Goal: Information Seeking & Learning: Learn about a topic

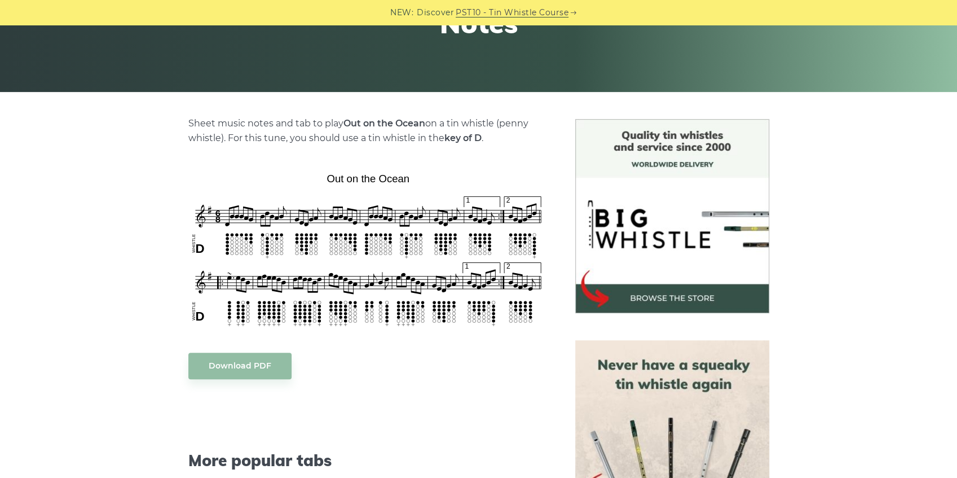
scroll to position [188, 0]
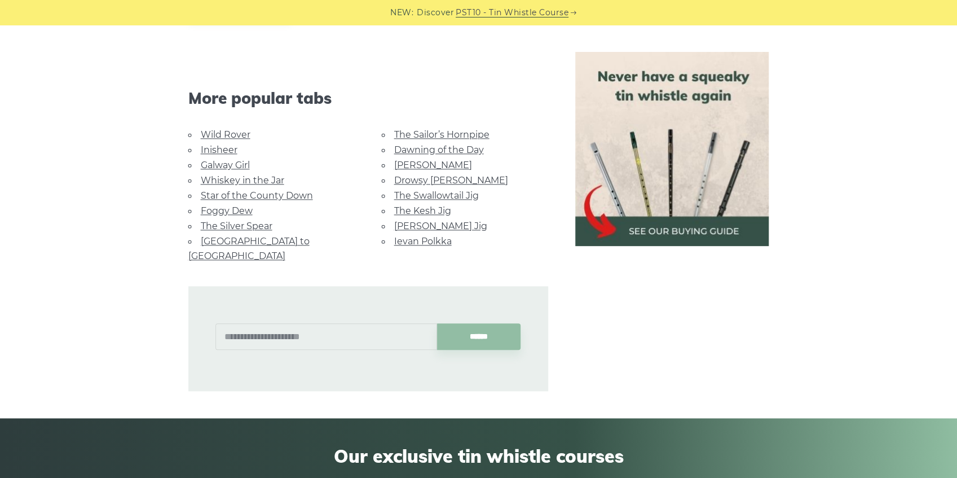
click at [427, 192] on link "The Swallowtail Jig" at bounding box center [436, 195] width 85 height 11
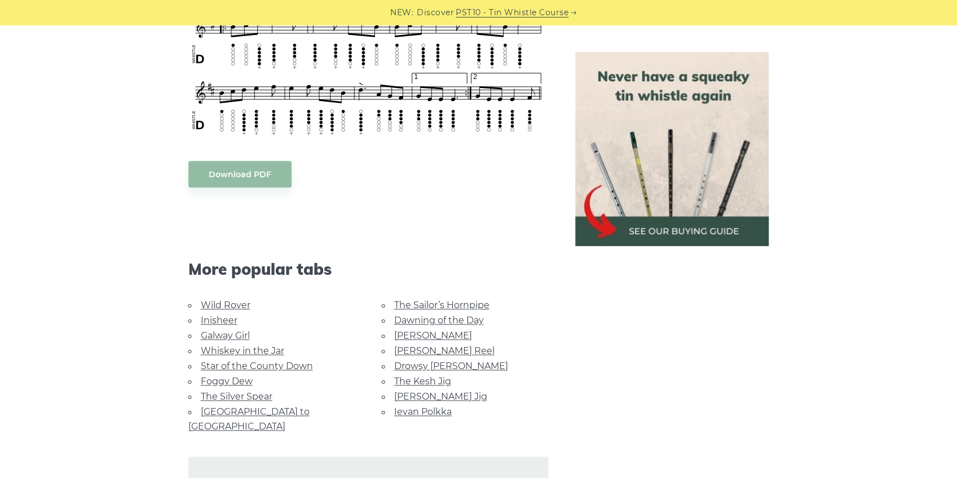
scroll to position [827, 0]
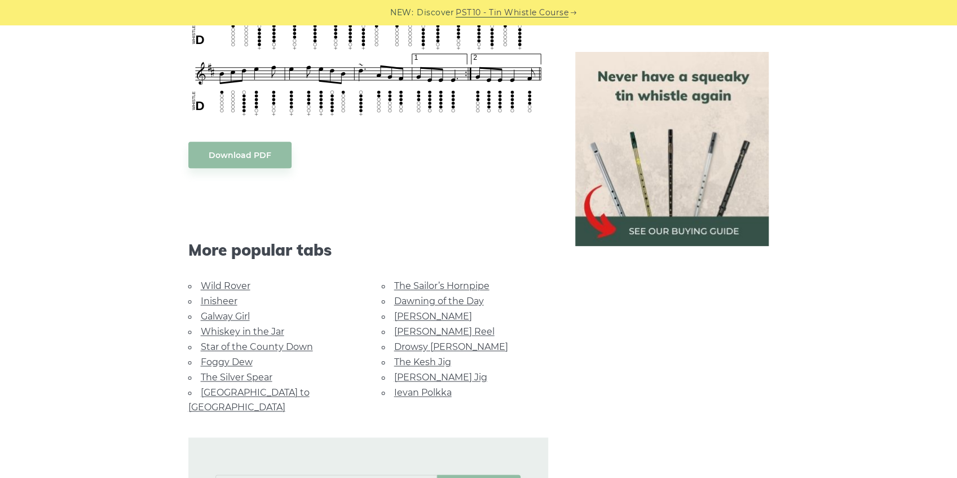
click at [233, 373] on link "The Silver Spear" at bounding box center [237, 377] width 72 height 11
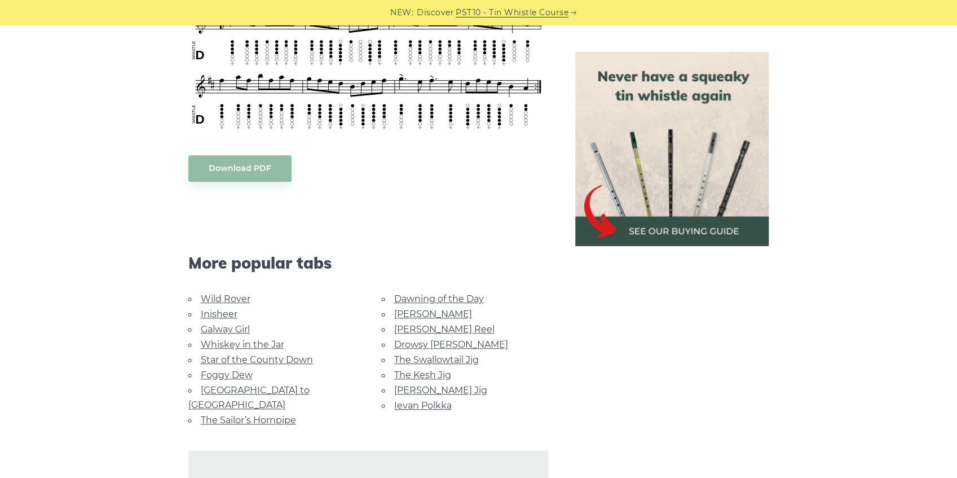
scroll to position [564, 0]
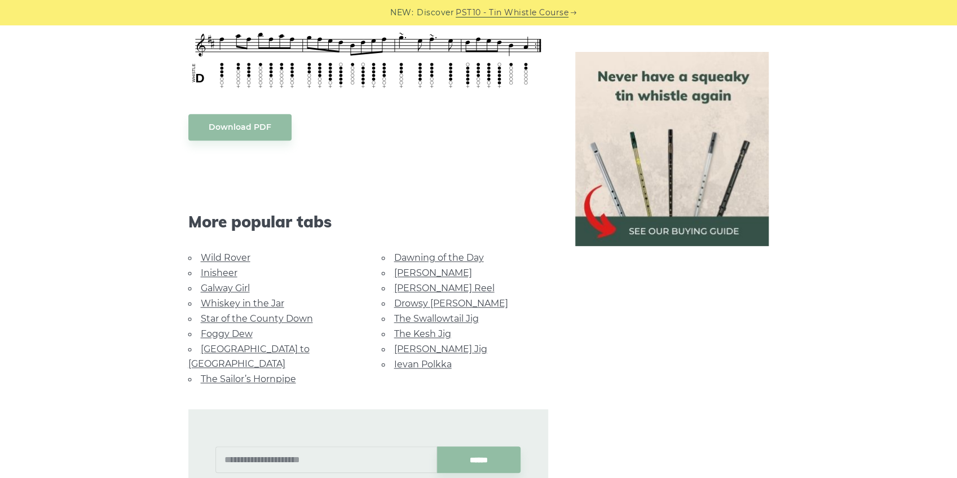
click at [231, 285] on link "Galway Girl" at bounding box center [225, 287] width 49 height 11
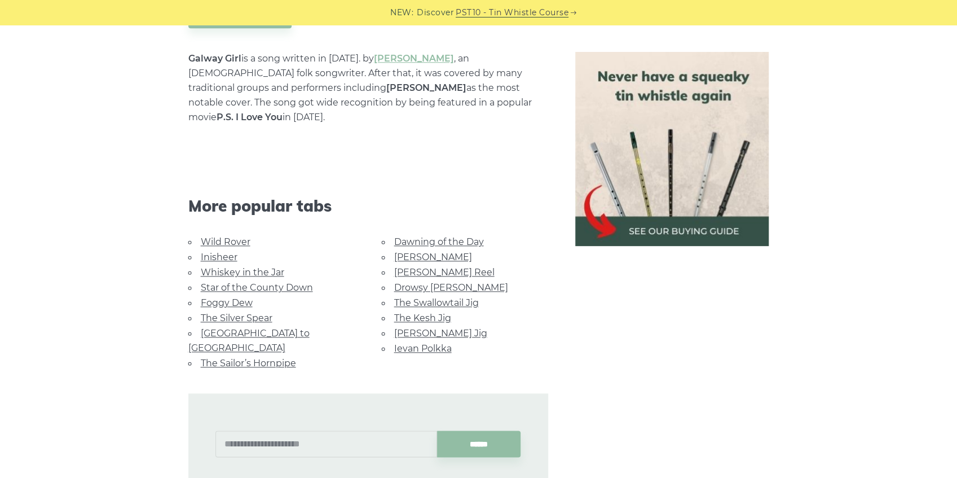
scroll to position [677, 0]
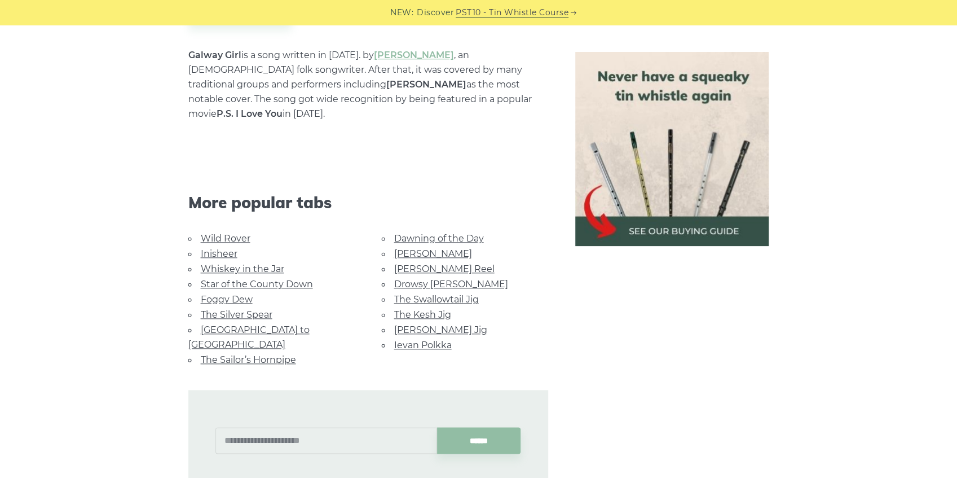
click at [218, 248] on link "Inisheer" at bounding box center [219, 253] width 37 height 11
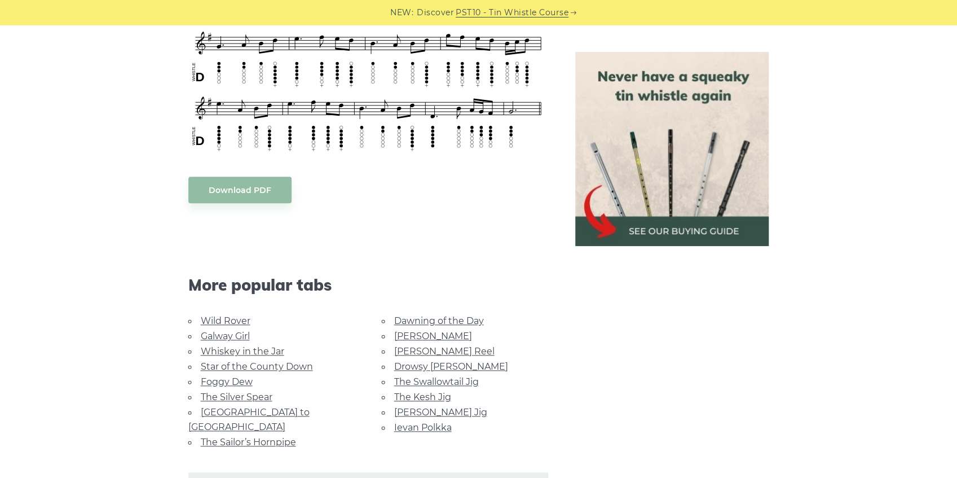
scroll to position [639, 0]
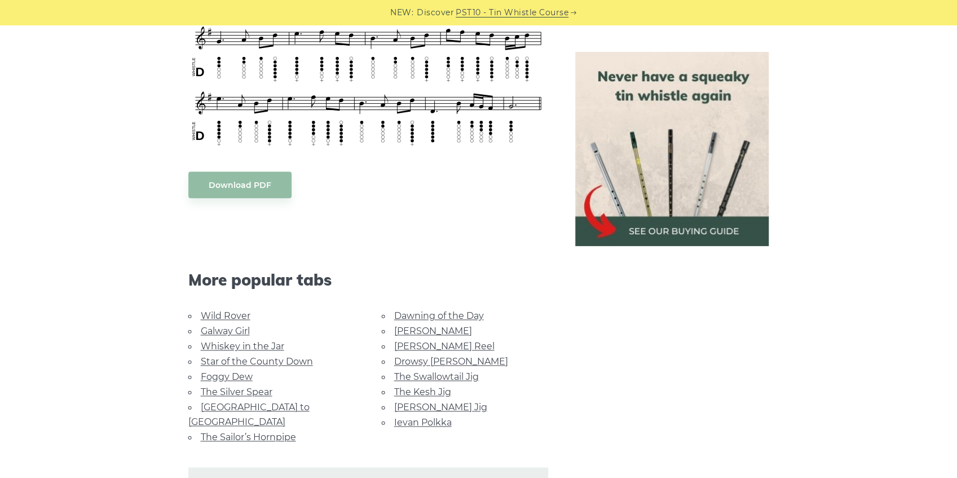
click at [424, 315] on link "Dawning of the Day" at bounding box center [439, 315] width 90 height 11
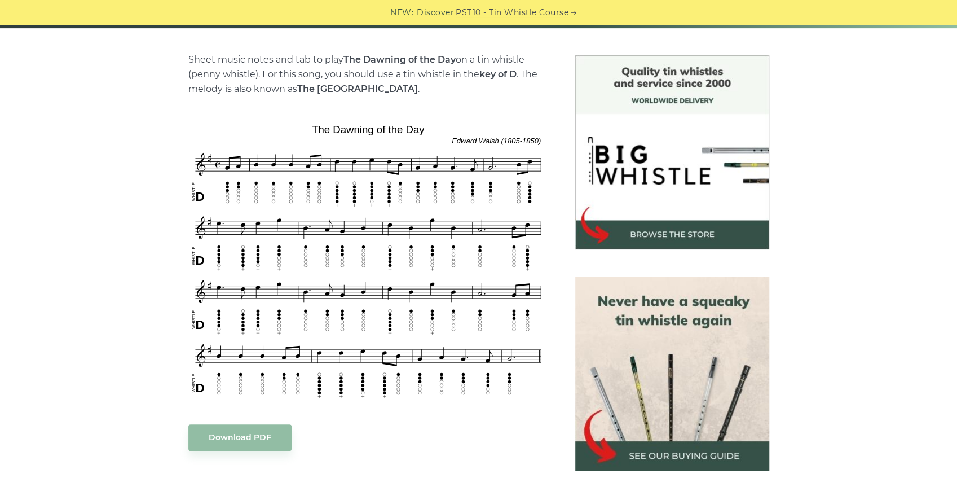
scroll to position [263, 0]
